Goal: Task Accomplishment & Management: Use online tool/utility

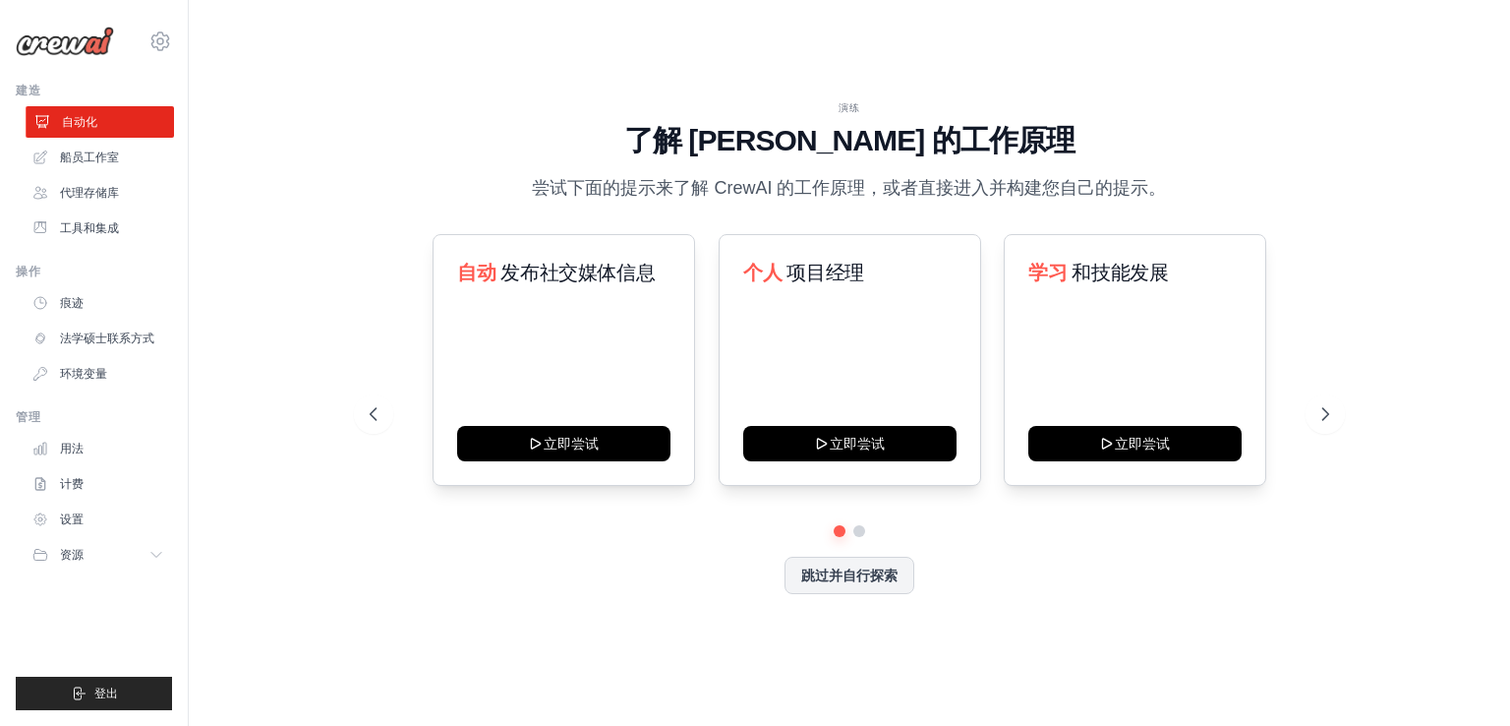
click at [120, 124] on link "自动化" at bounding box center [100, 121] width 148 height 31
click at [849, 577] on font "跳过并自行探索" at bounding box center [849, 573] width 96 height 16
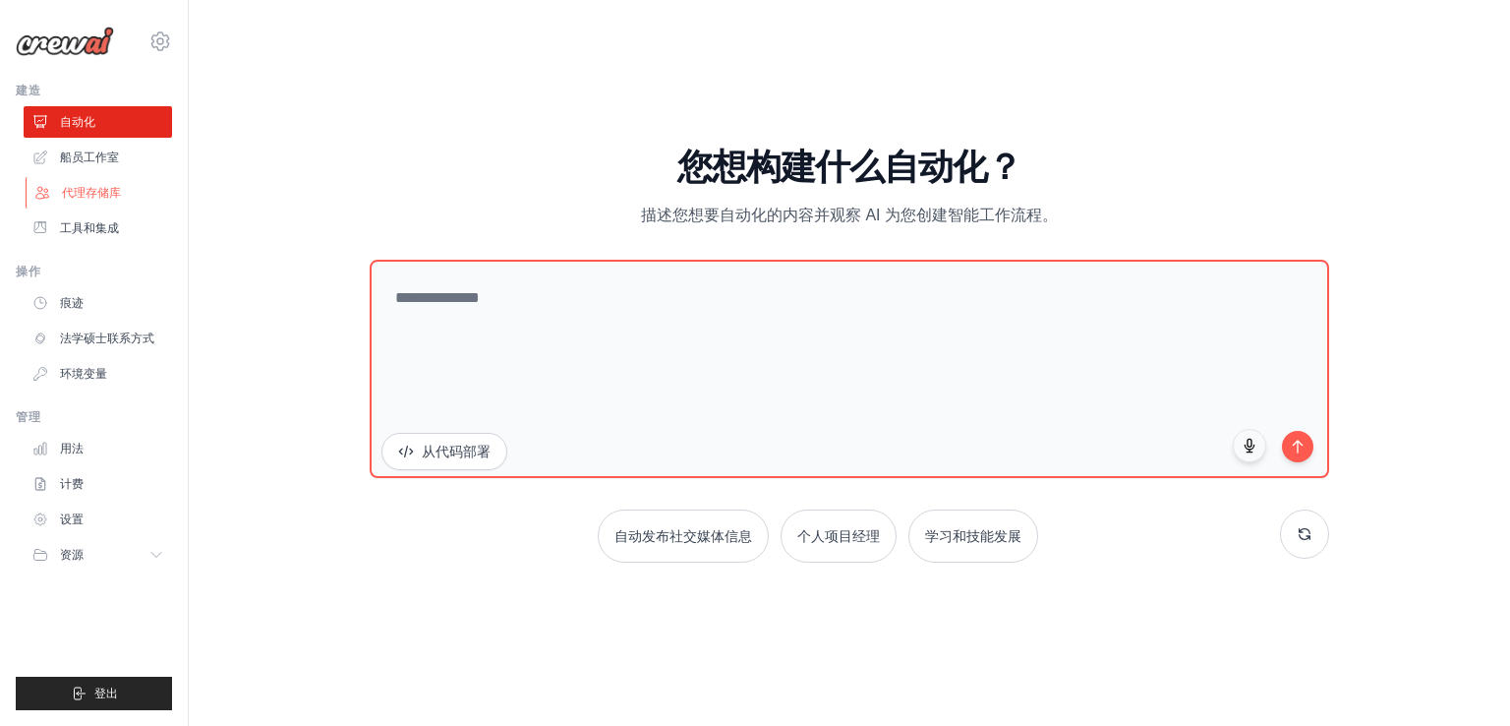
click at [114, 197] on font "代理存储库" at bounding box center [91, 193] width 59 height 14
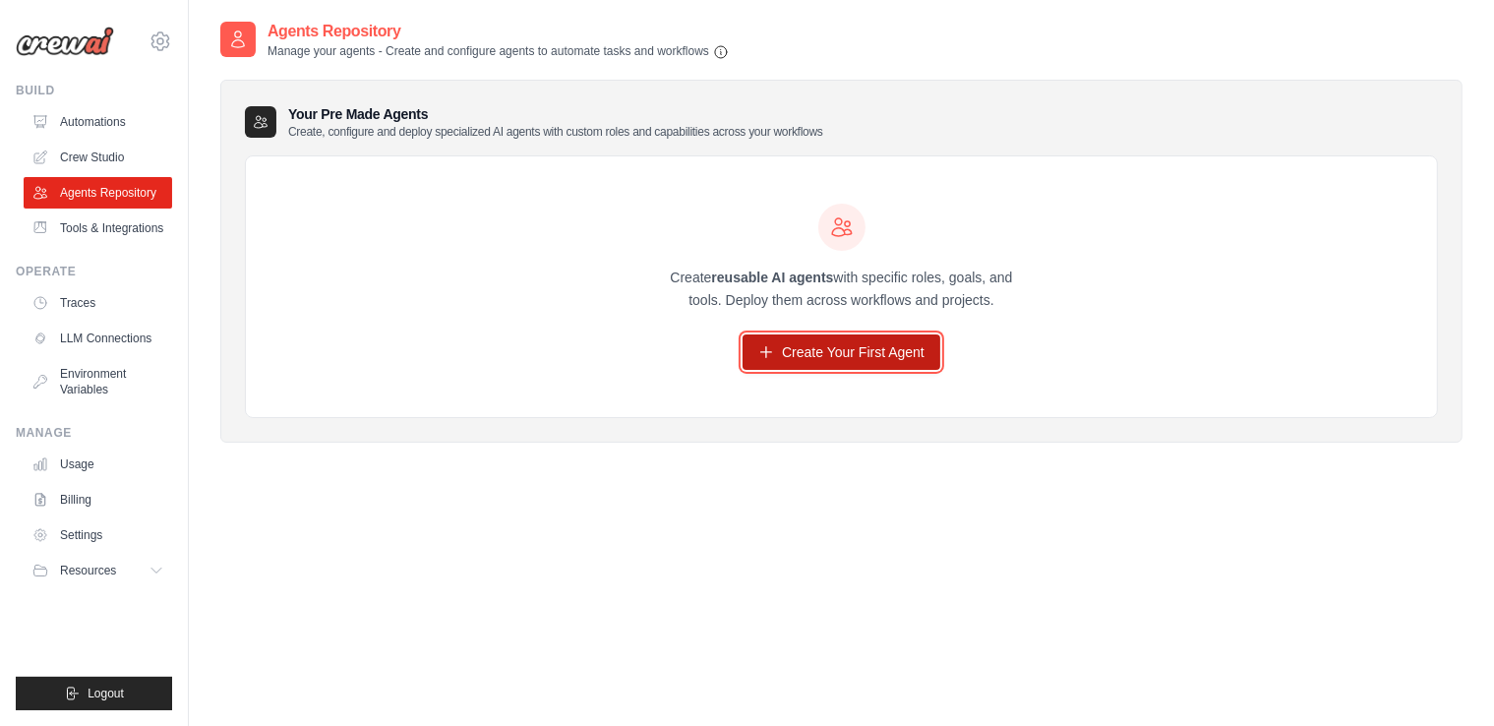
click at [797, 356] on link "Create Your First Agent" at bounding box center [841, 351] width 198 height 35
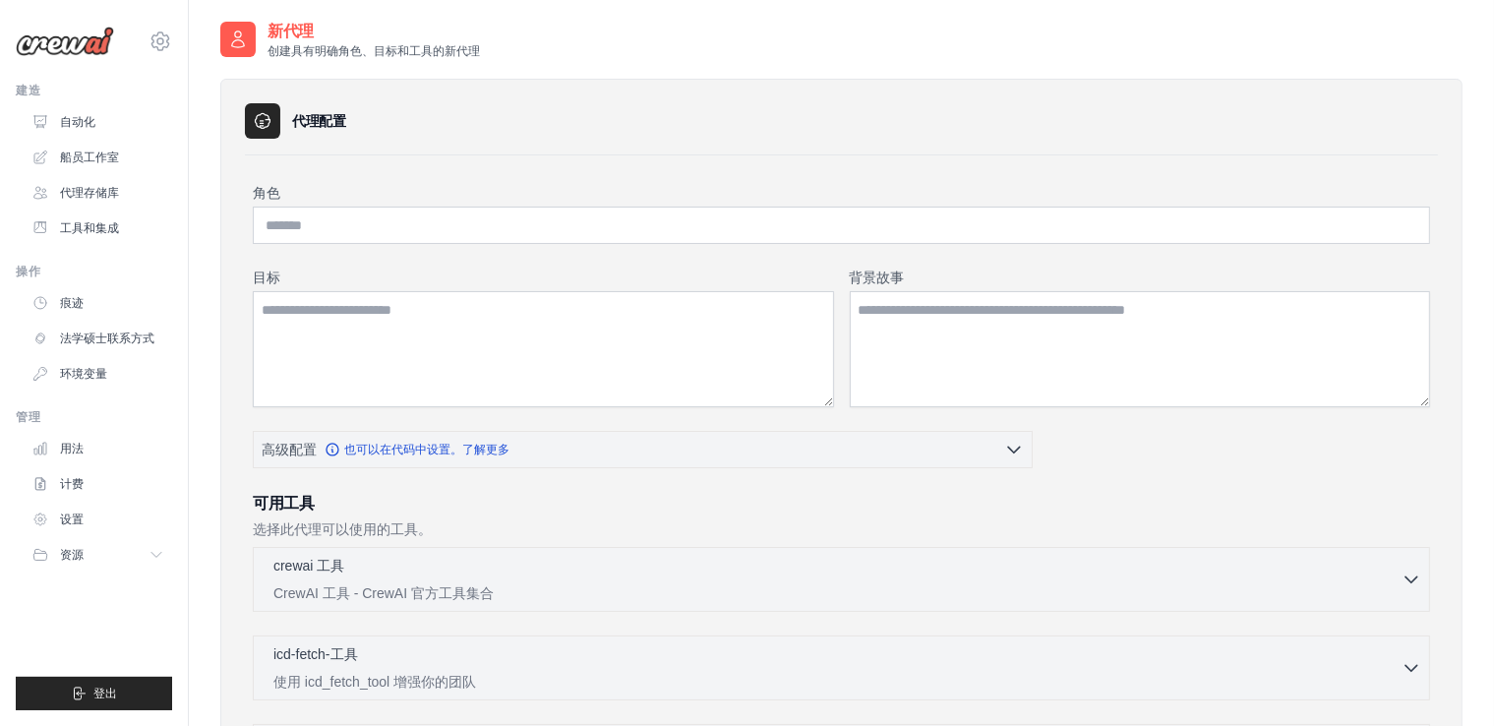
click at [606, 174] on div "角色 目标 背景故事 高级配置 也可以在代码中设置。了解更多 启用推理" at bounding box center [841, 686] width 1193 height 1062
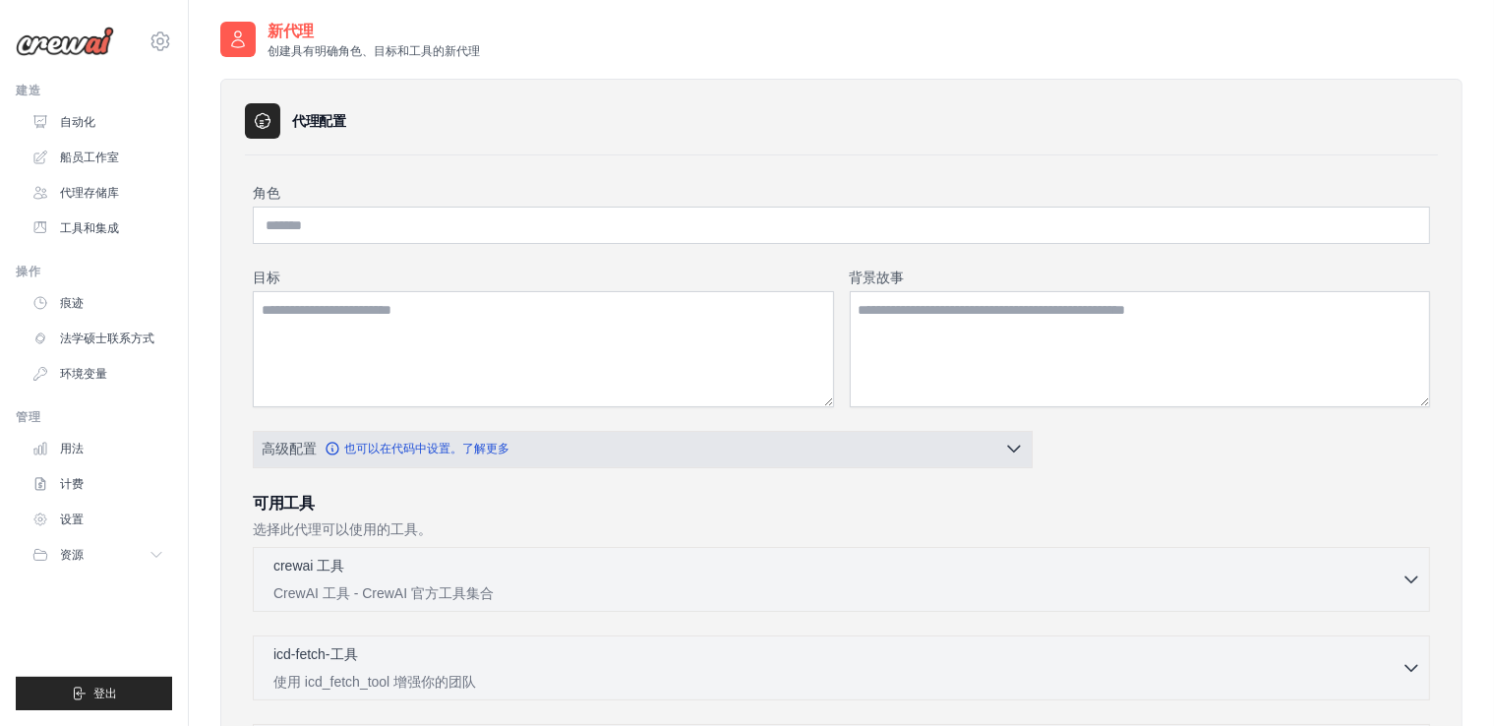
click at [539, 453] on button "高级配置 也可以在代码中设置。了解更多" at bounding box center [643, 448] width 778 height 35
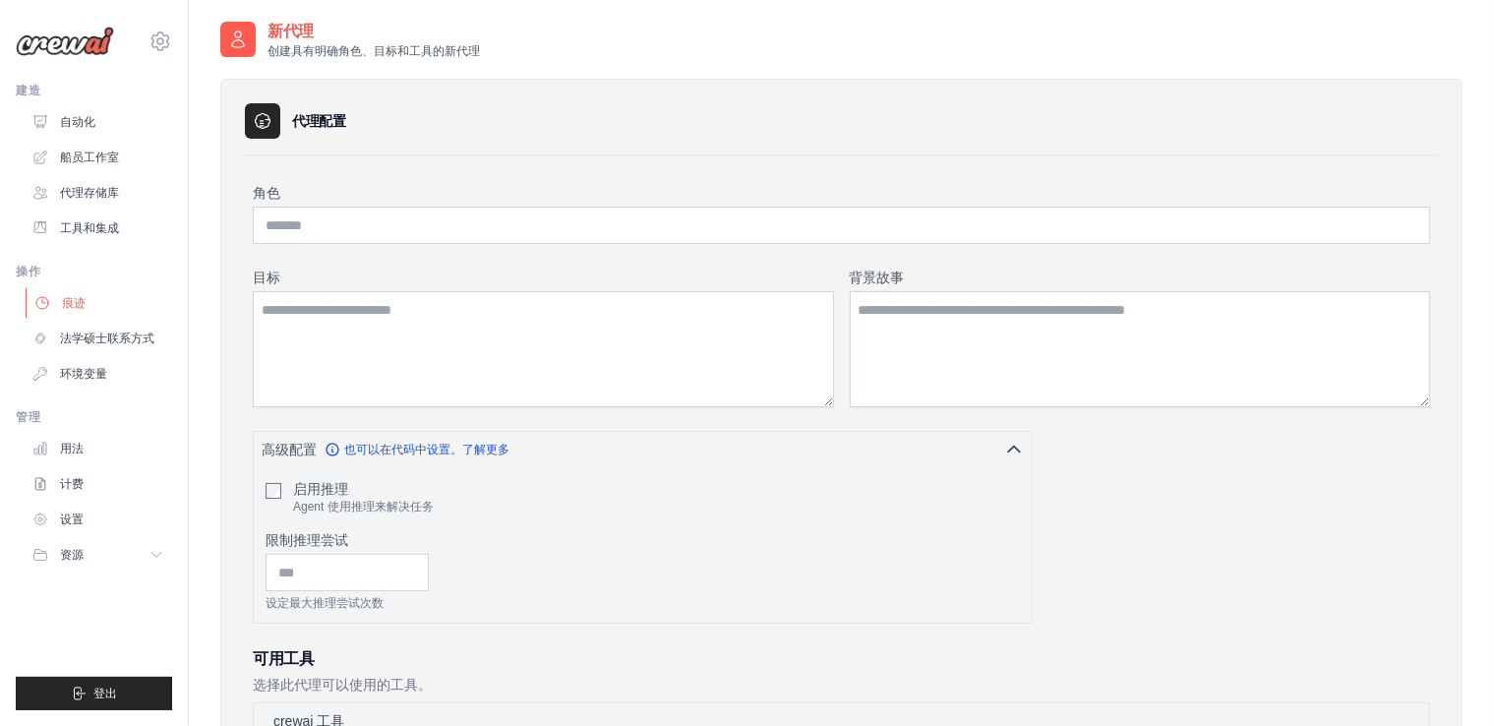
scroll to position [66, 0]
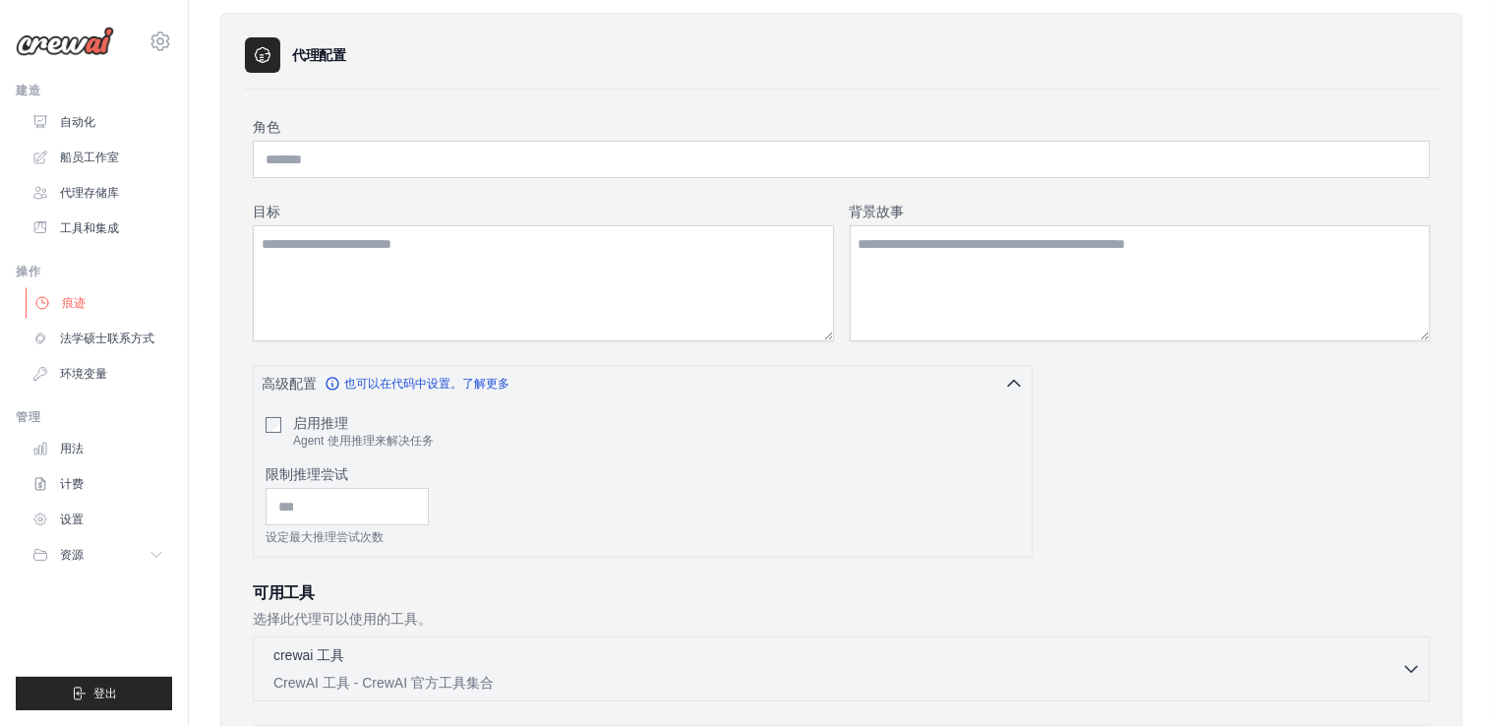
click at [118, 296] on link "痕迹" at bounding box center [100, 302] width 148 height 31
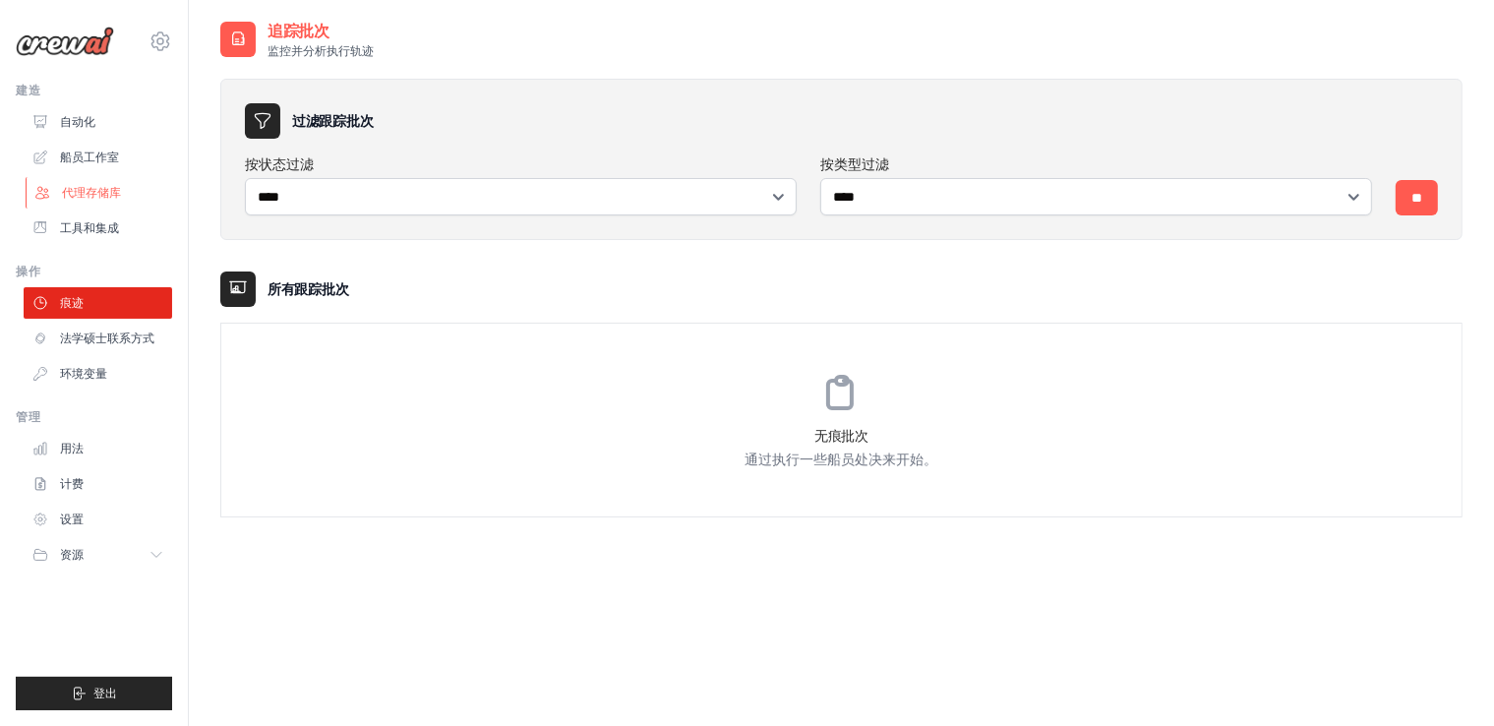
click at [118, 183] on link "代理存储库" at bounding box center [100, 192] width 148 height 31
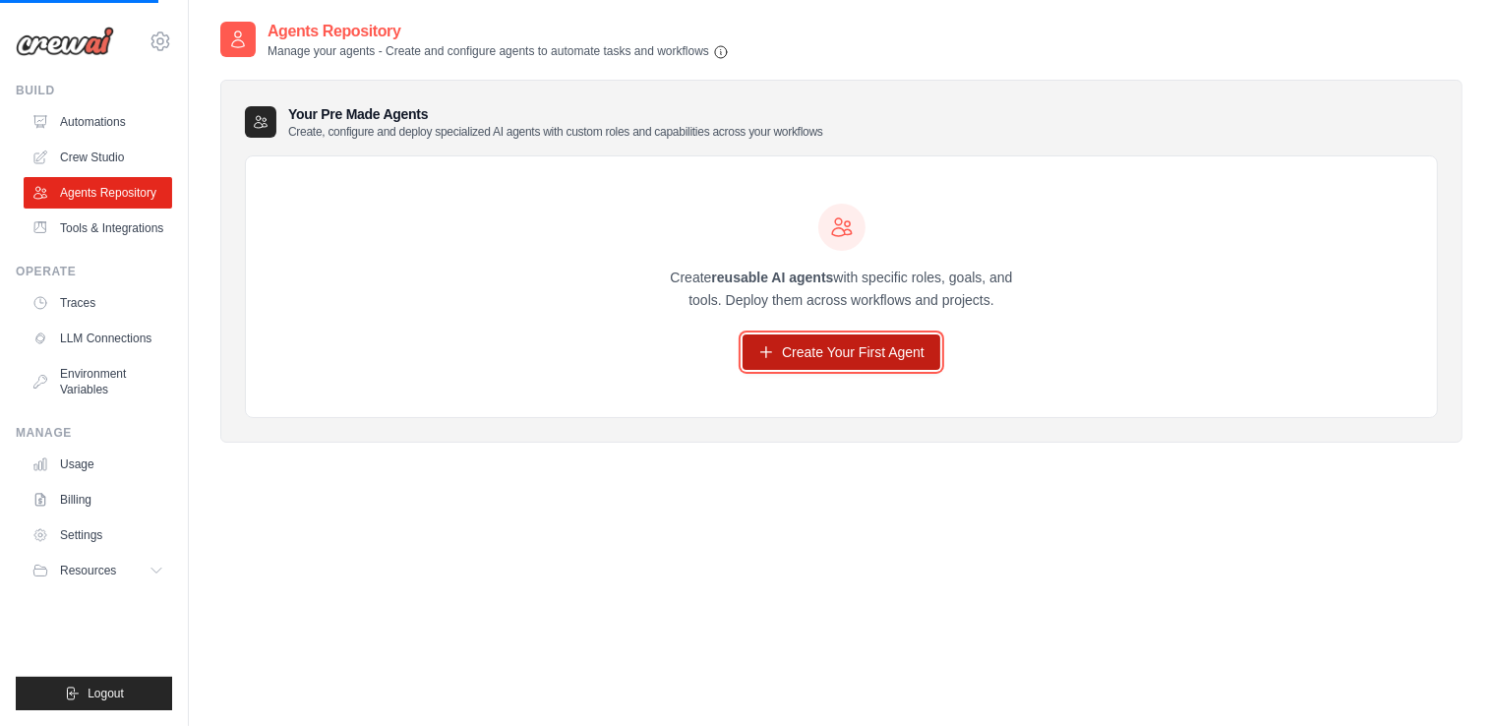
click at [858, 350] on link "Create Your First Agent" at bounding box center [841, 351] width 198 height 35
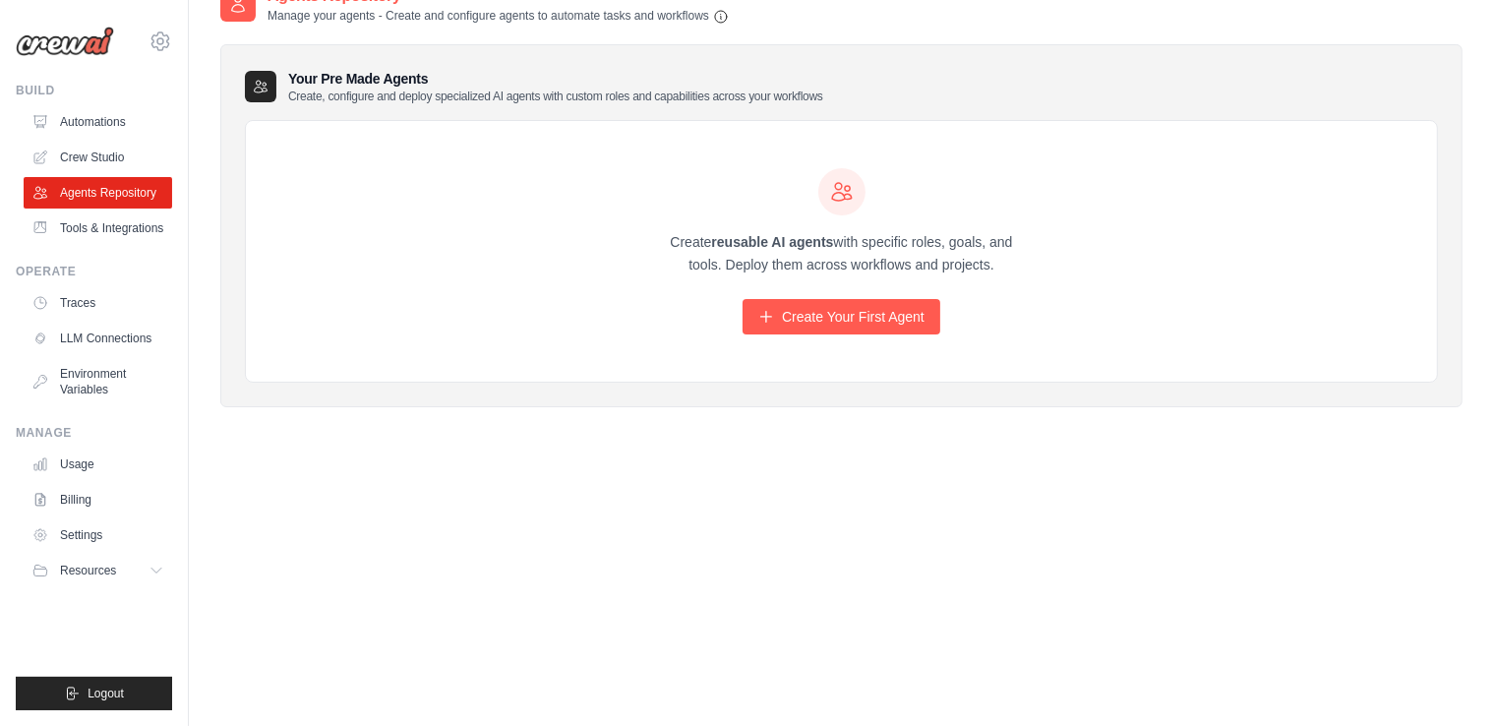
scroll to position [39, 0]
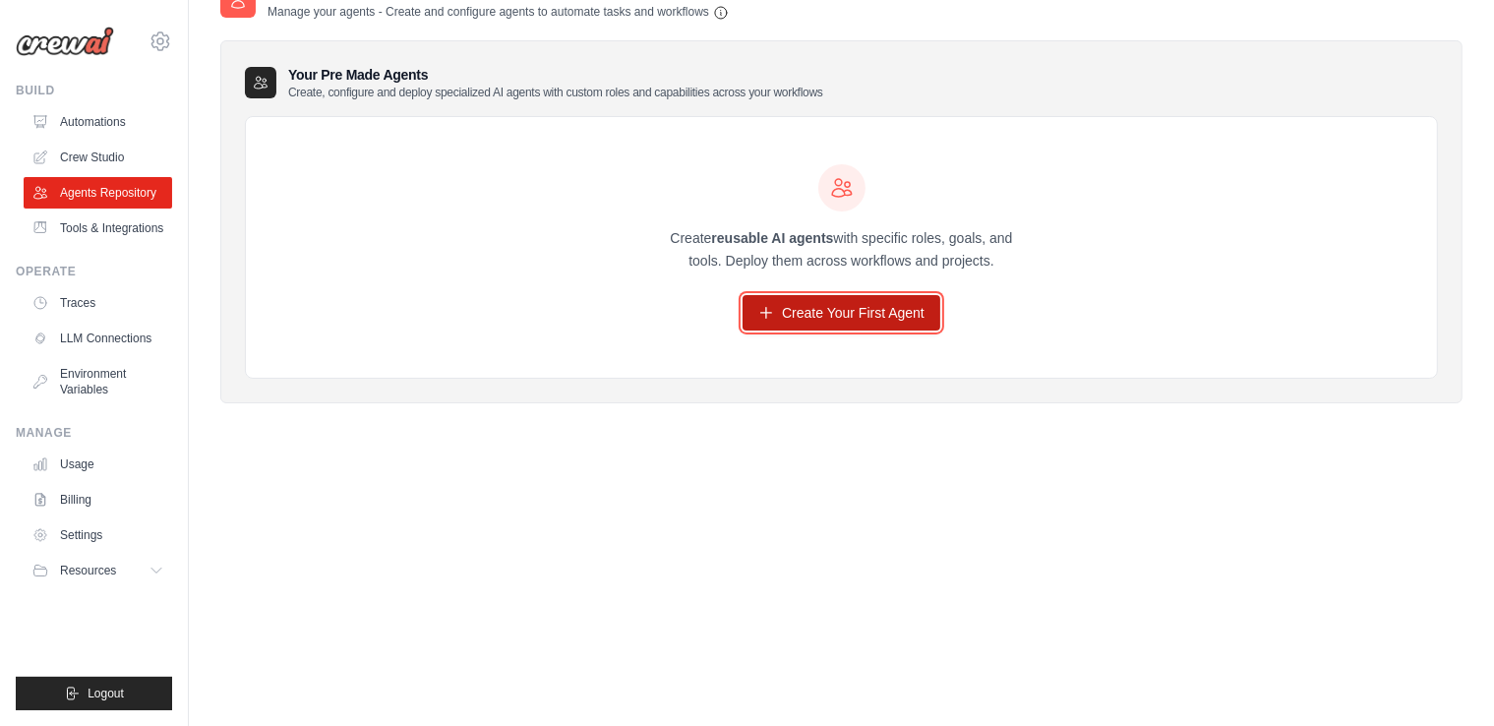
click at [813, 308] on link "Create Your First Agent" at bounding box center [841, 312] width 198 height 35
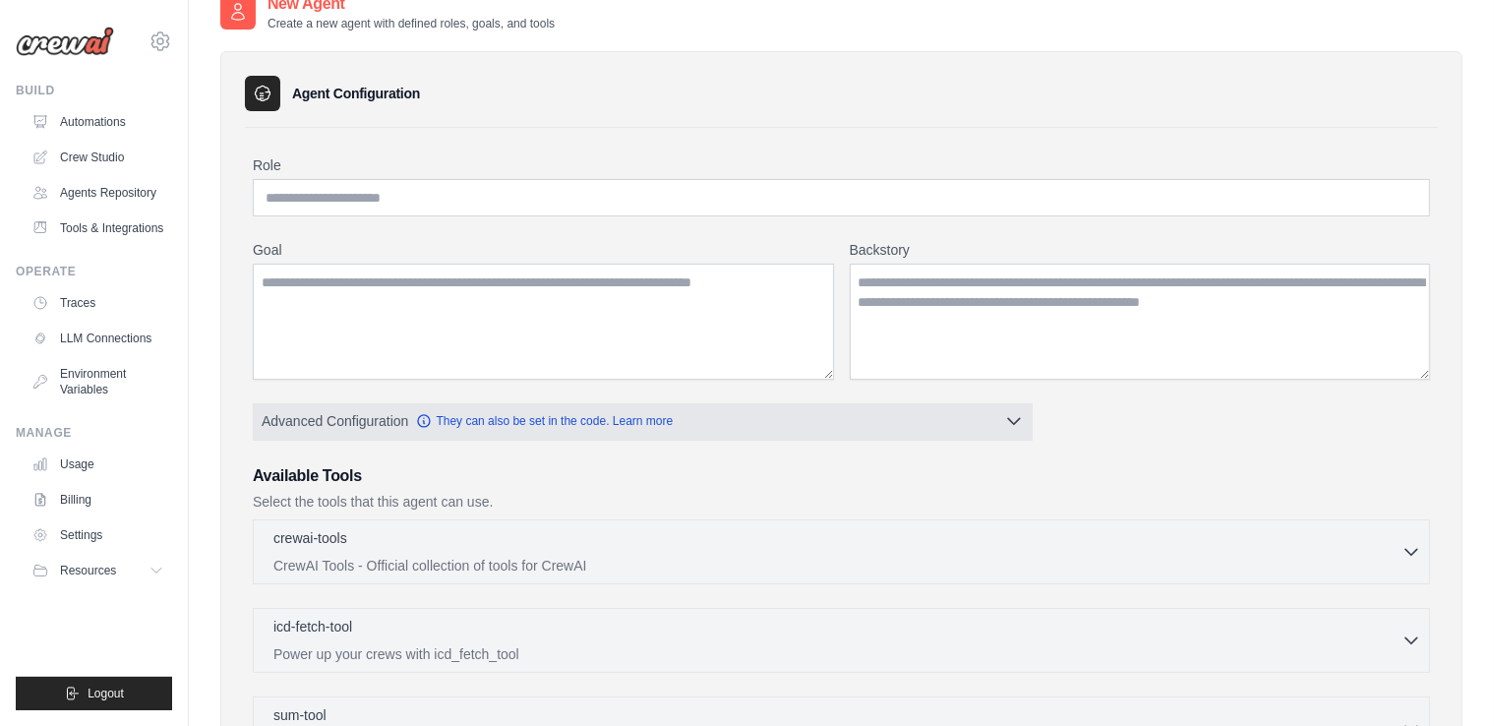
scroll to position [562, 0]
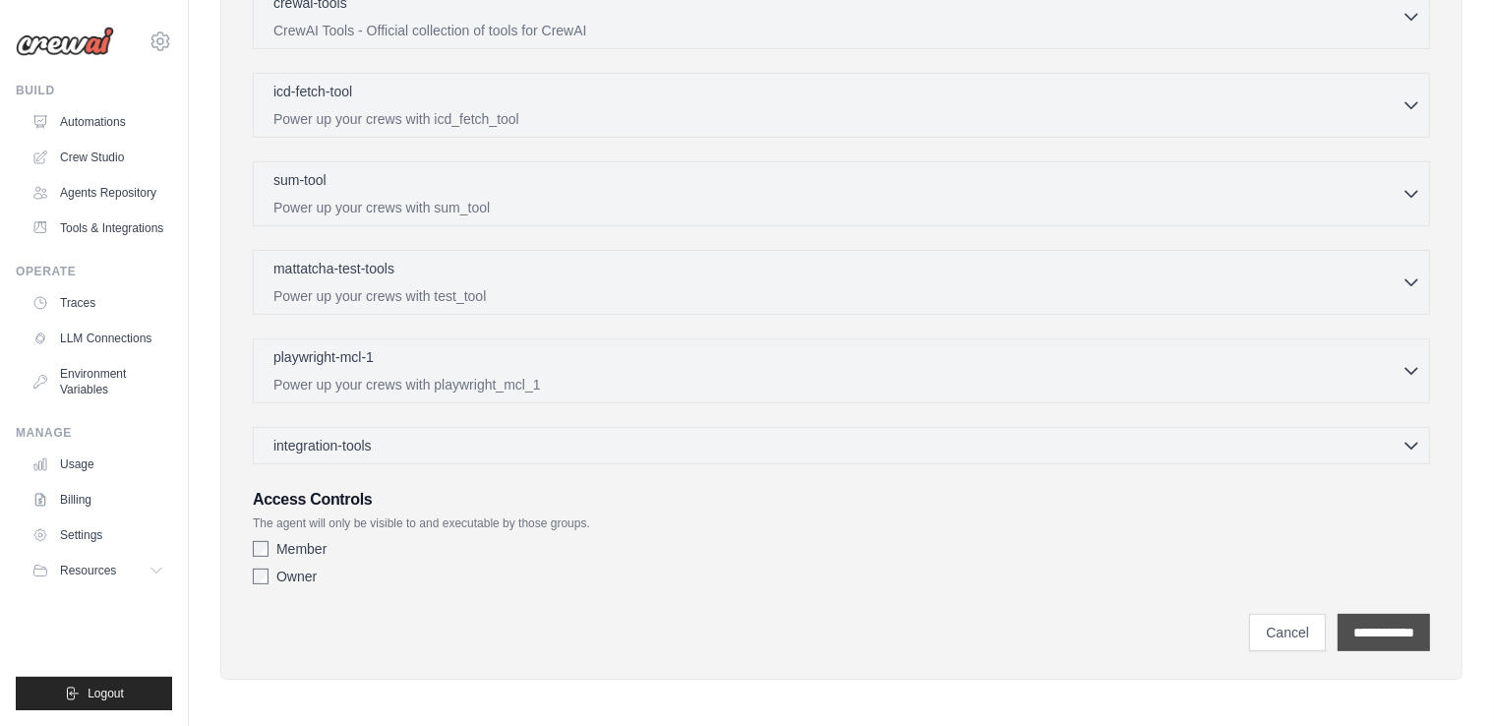
click at [1369, 636] on input "**********" at bounding box center [1383, 632] width 92 height 37
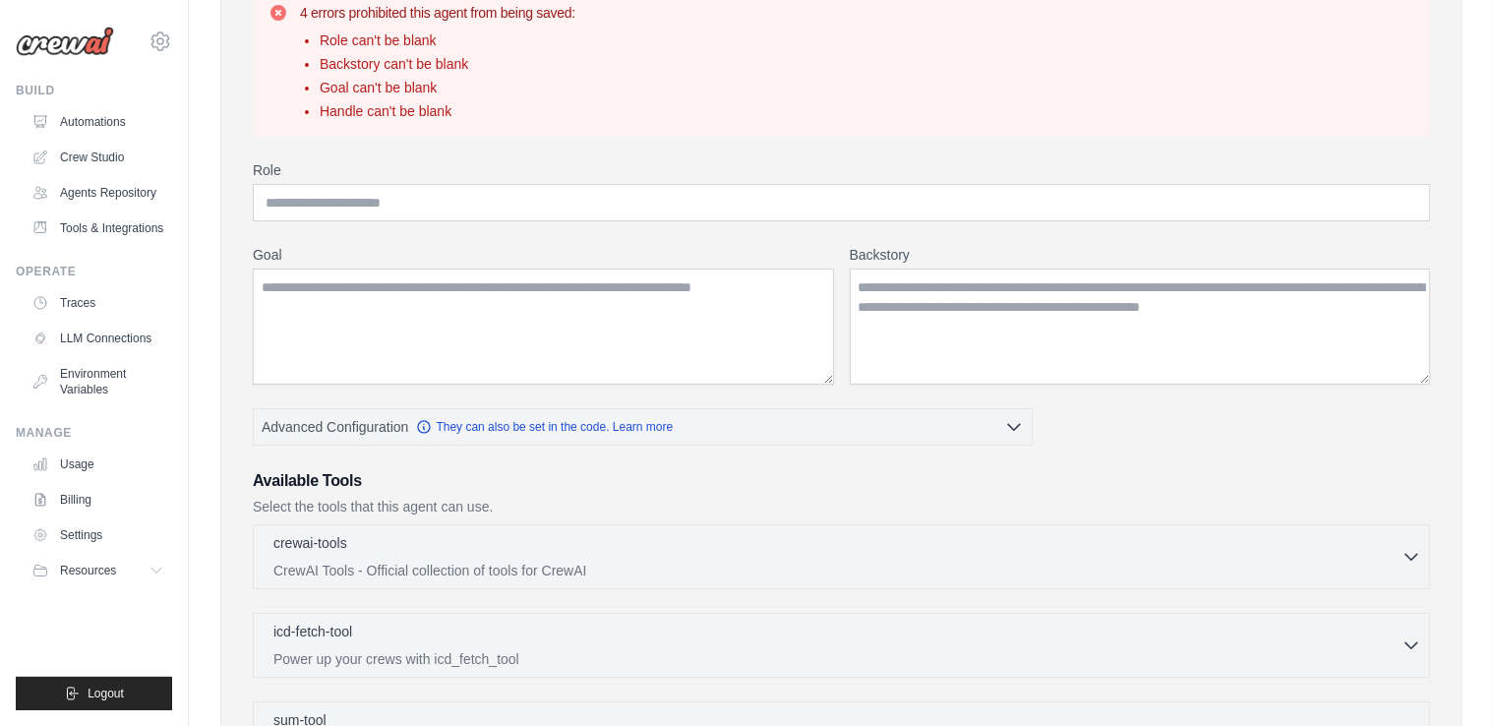
scroll to position [165, 0]
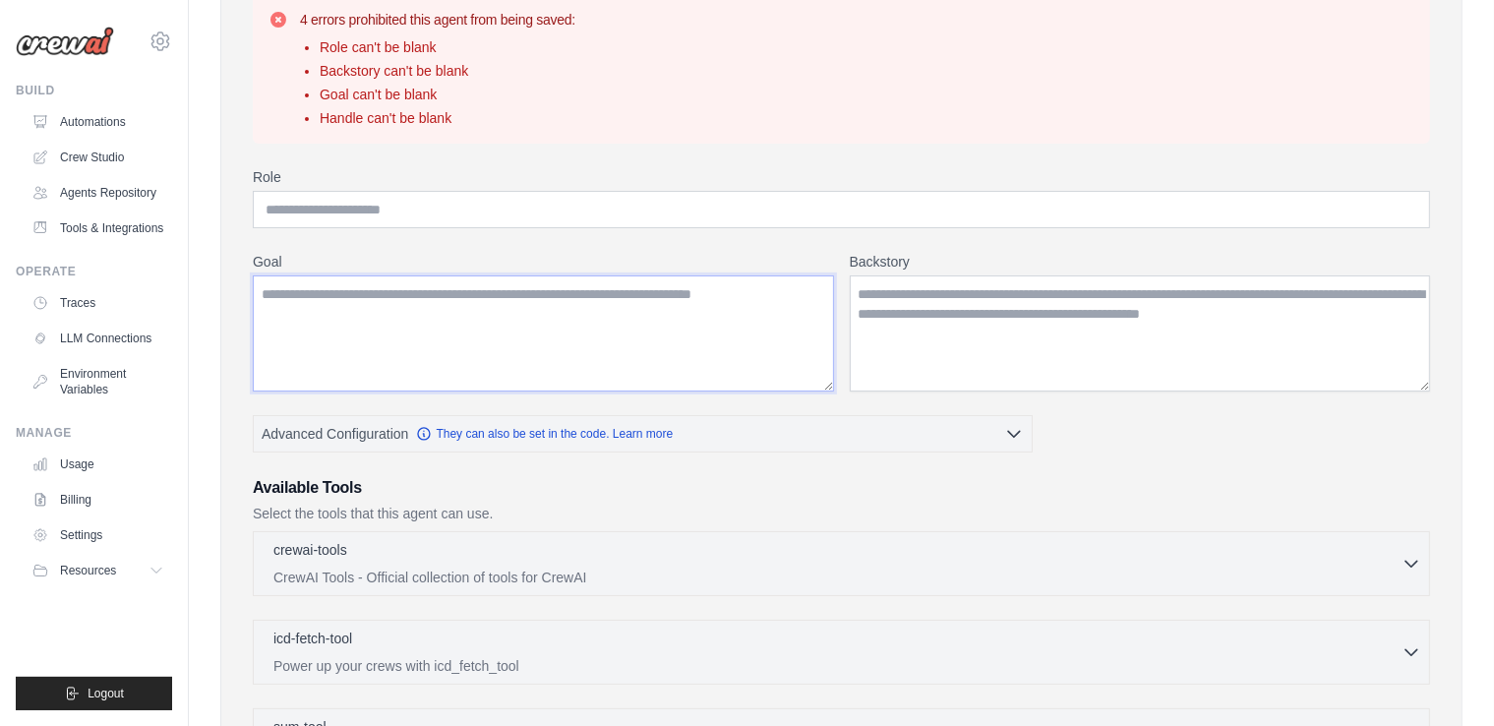
click at [487, 359] on textarea "Goal" at bounding box center [543, 333] width 581 height 116
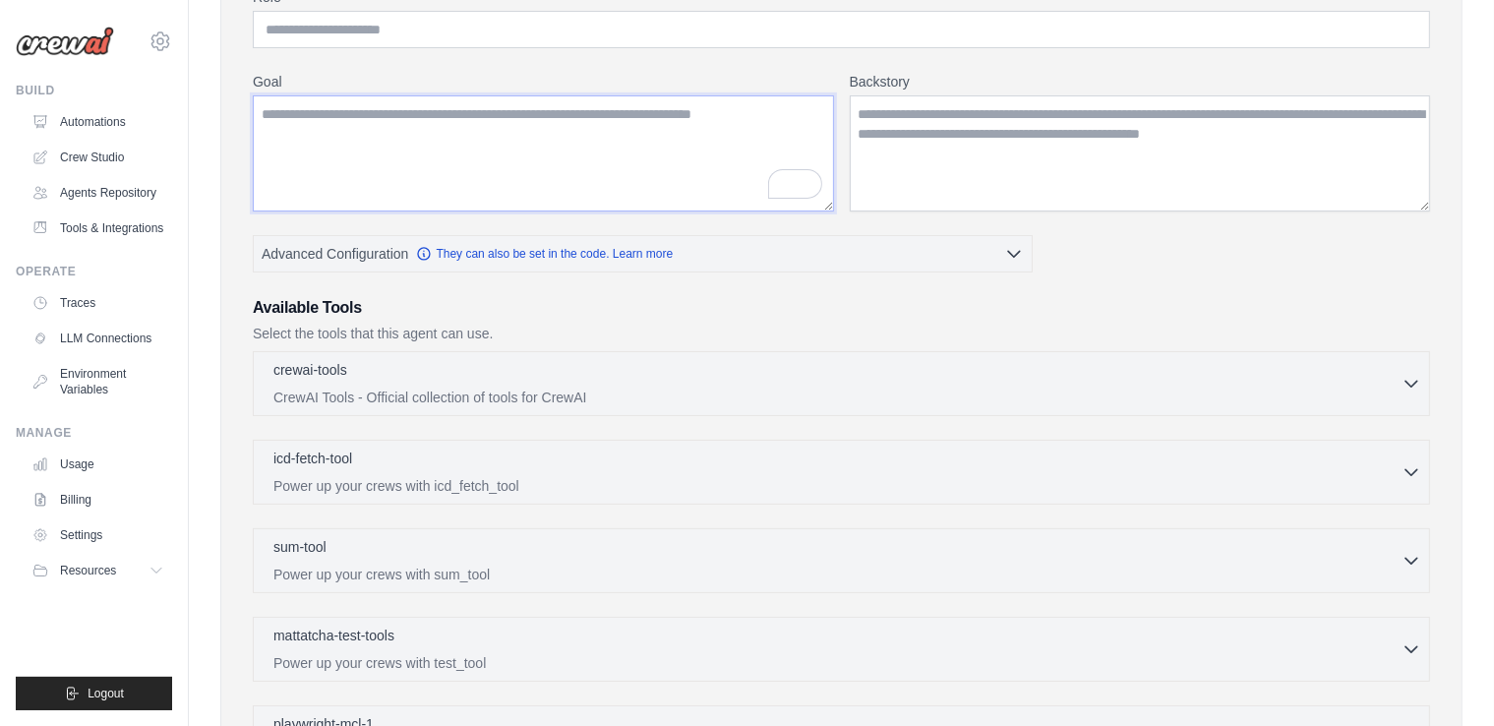
scroll to position [372, 0]
